Goal: Task Accomplishment & Management: Manage account settings

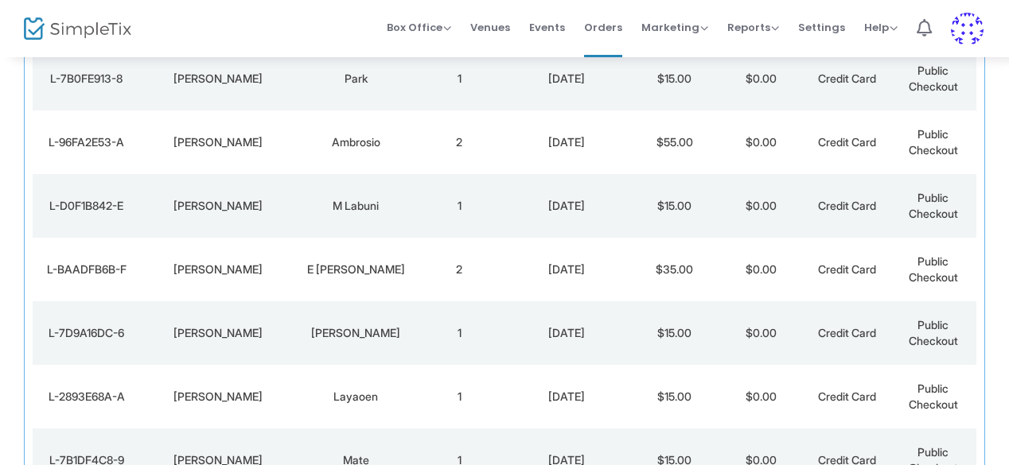
scroll to position [201, 0]
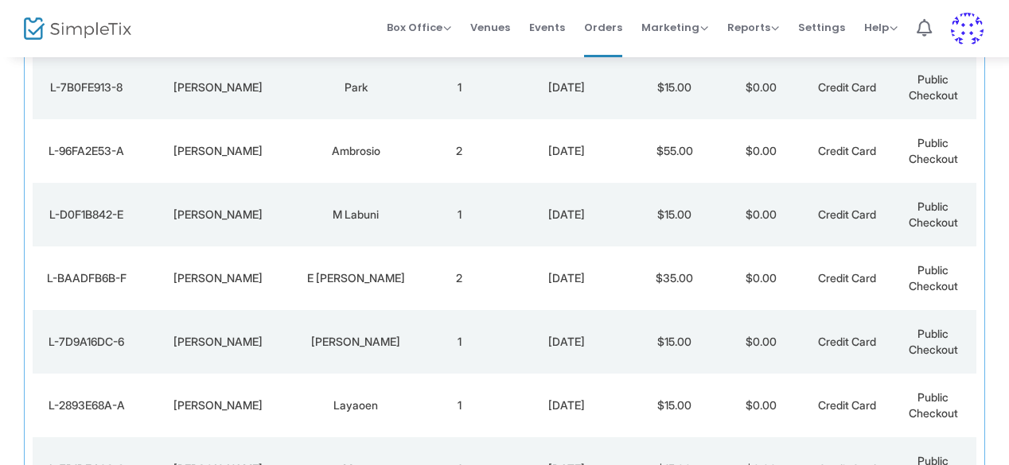
click at [80, 272] on div "L-BAADFB6B-F" at bounding box center [86, 278] width 99 height 16
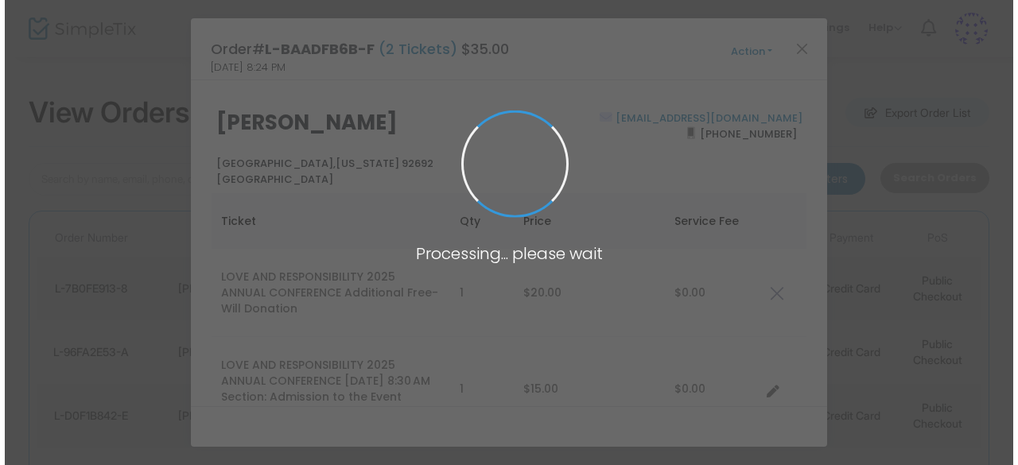
scroll to position [0, 0]
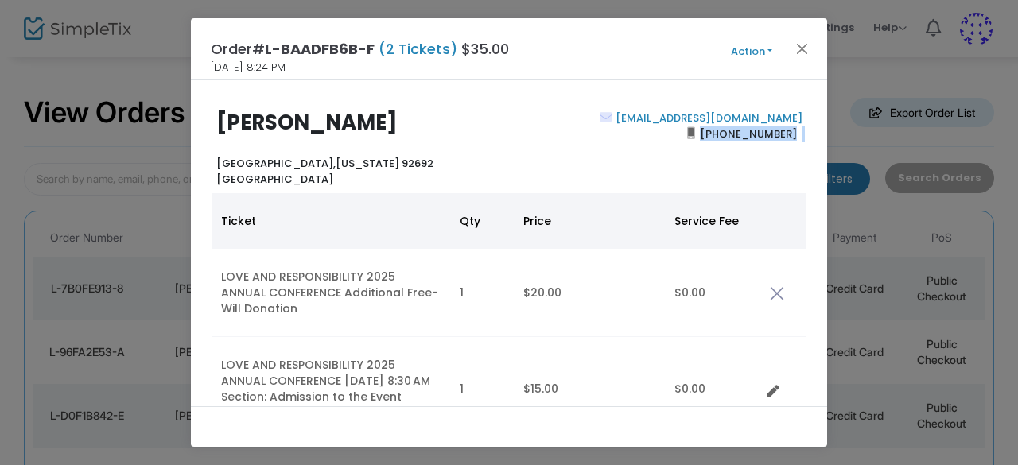
drag, startPoint x: 816, startPoint y: 174, endPoint x: 819, endPoint y: 201, distance: 27.2
click at [819, 201] on div "Ruben E Parra Mission Viejo, California 92692 United States reparra.78@gmail.co…" at bounding box center [509, 243] width 636 height 326
click at [803, 52] on button "Close" at bounding box center [802, 48] width 21 height 21
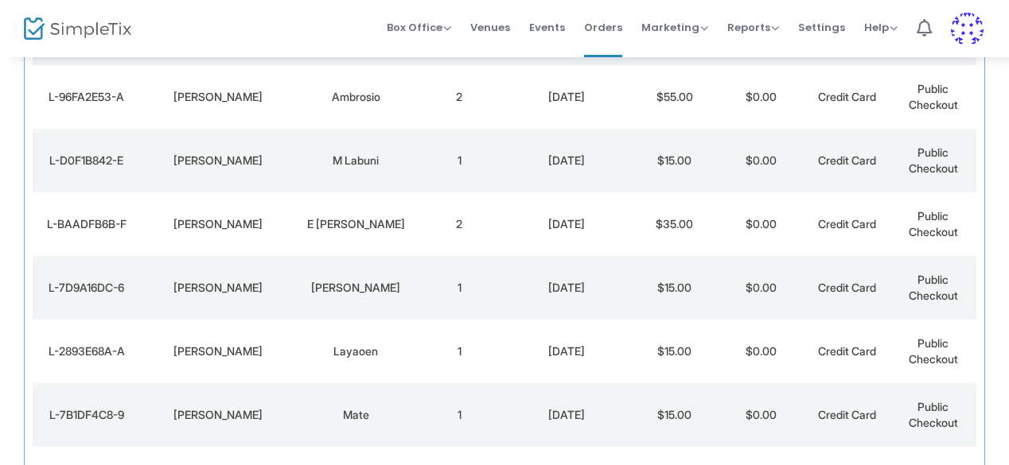
scroll to position [72, 0]
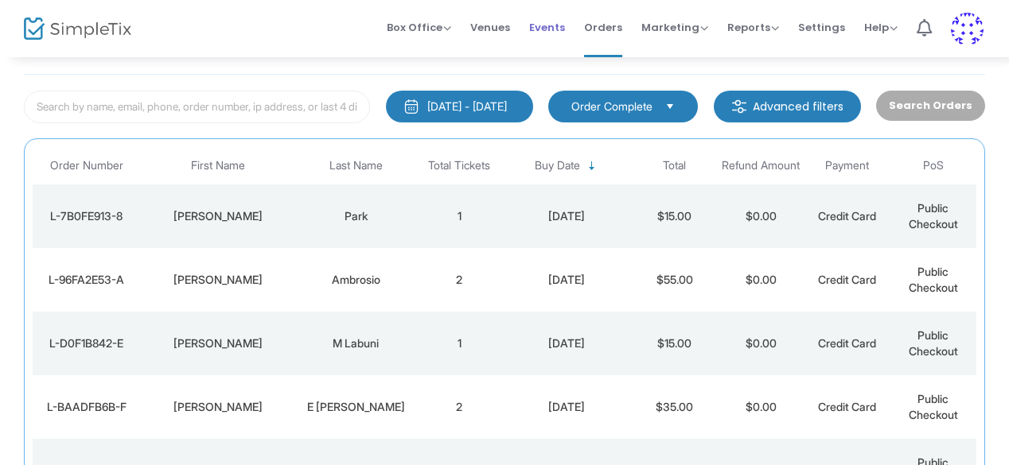
click at [553, 21] on span "Events" at bounding box center [547, 27] width 36 height 41
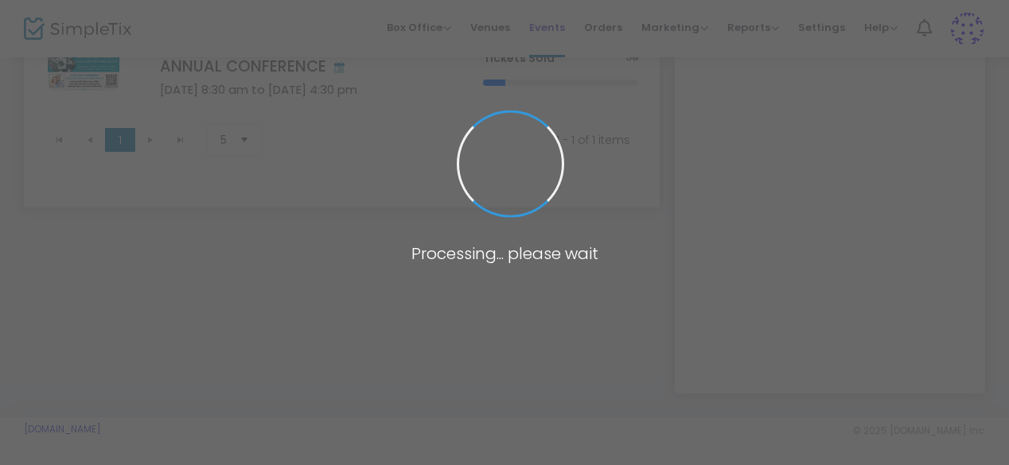
scroll to position [202, 0]
